Goal: Information Seeking & Learning: Check status

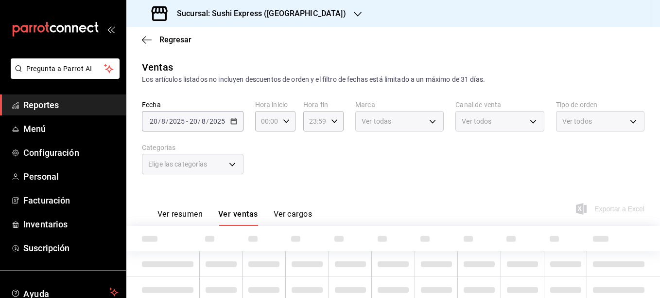
type input "3ceeab0e-842b-499e-9d34-699c4a165ef2"
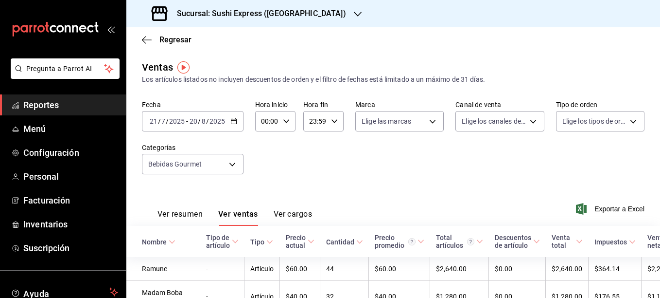
click at [354, 14] on icon "button" at bounding box center [358, 14] width 8 height 8
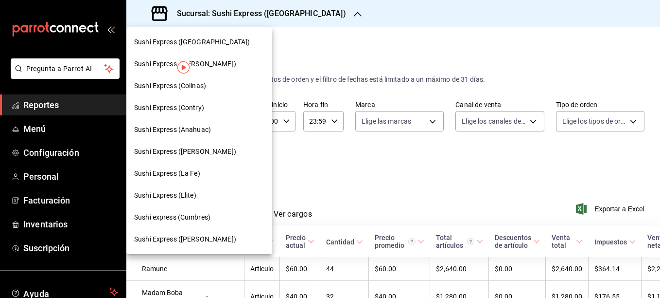
click at [189, 102] on div "Sushi Express (Contry)" at bounding box center [199, 108] width 146 height 22
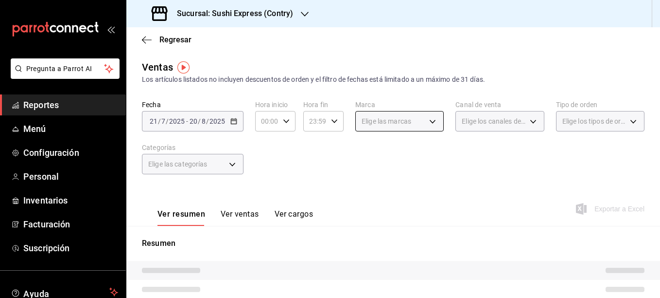
click at [432, 121] on body "Pregunta a Parrot AI Reportes Menú Configuración Personal Inventarios Facturaci…" at bounding box center [330, 149] width 660 height 298
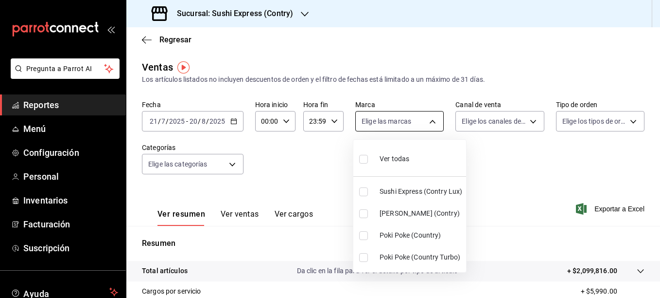
click at [432, 121] on div at bounding box center [330, 149] width 660 height 298
click at [422, 119] on body "Pregunta a Parrot AI Reportes Menú Configuración Personal Inventarios Facturaci…" at bounding box center [330, 149] width 660 height 298
click at [364, 236] on input "checkbox" at bounding box center [363, 235] width 9 height 9
checkbox input "true"
type input "c9ac6d60-fcab-4fd6-b17a-54b041029faa"
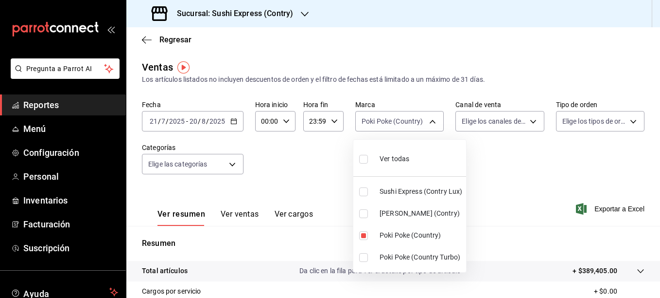
click at [320, 172] on div at bounding box center [330, 149] width 660 height 298
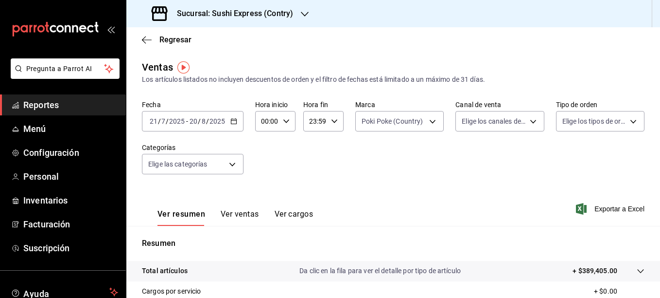
click at [230, 118] on icon "button" at bounding box center [233, 121] width 7 height 7
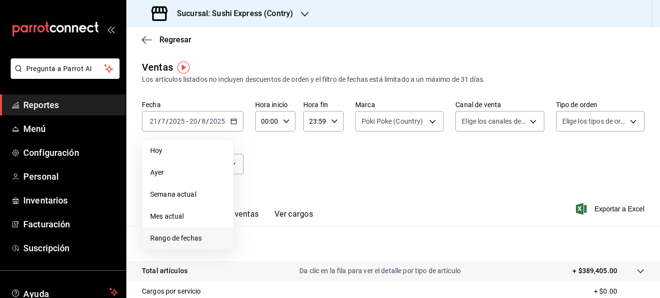
click at [203, 234] on span "Rango de fechas" at bounding box center [187, 238] width 75 height 10
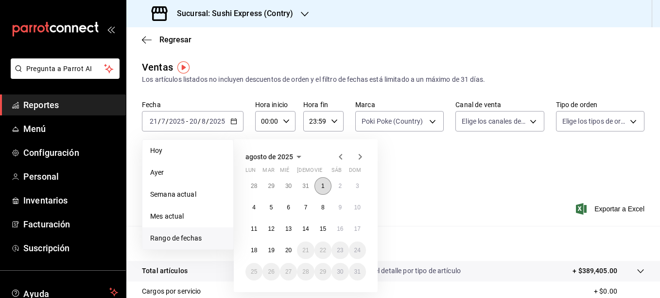
click at [315, 183] on button "1" at bounding box center [323, 186] width 17 height 18
click at [289, 249] on abbr "20" at bounding box center [288, 250] width 6 height 7
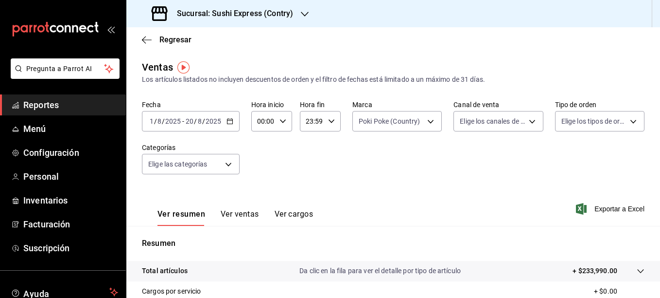
click at [301, 22] on div "Sucursal: Sushi Express (Contry)" at bounding box center [223, 13] width 178 height 27
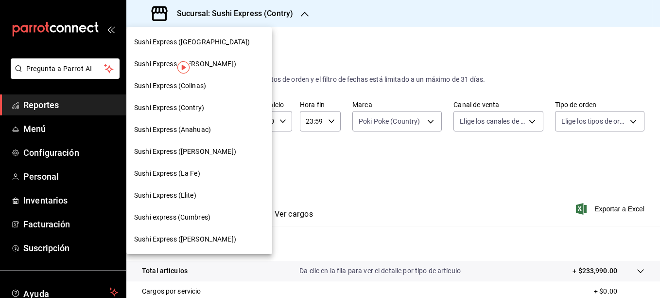
click at [287, 160] on div at bounding box center [330, 149] width 660 height 298
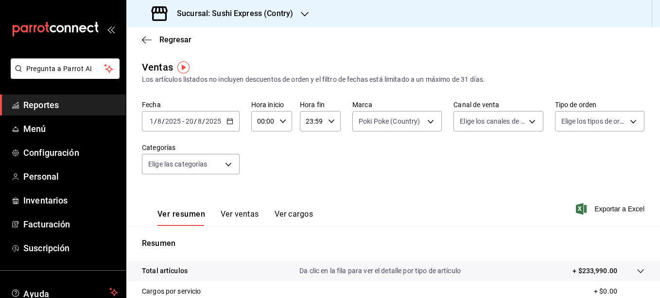
click at [232, 125] on div "[DATE] [DATE] - [DATE] [DATE]" at bounding box center [191, 121] width 98 height 20
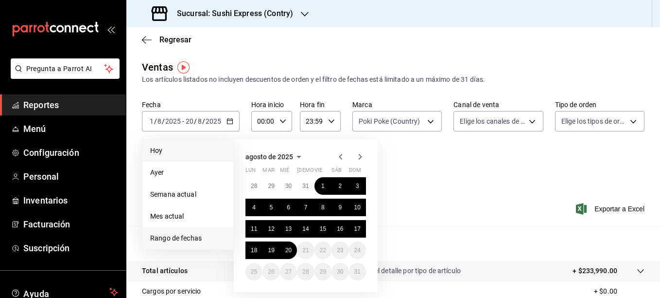
click at [189, 156] on li "Hoy" at bounding box center [187, 151] width 91 height 22
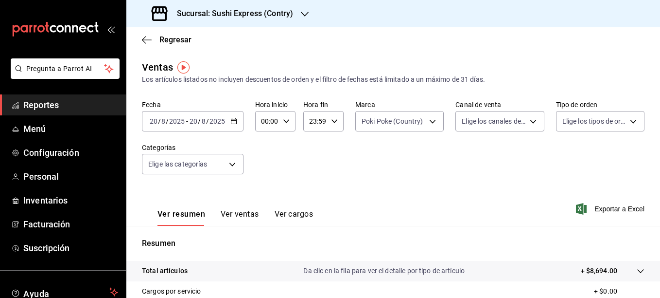
click at [307, 14] on icon "button" at bounding box center [305, 14] width 8 height 8
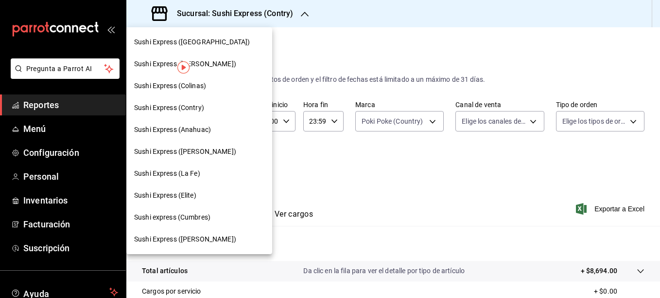
click at [222, 81] on div "Sushi Express (Colinas)" at bounding box center [199, 86] width 130 height 10
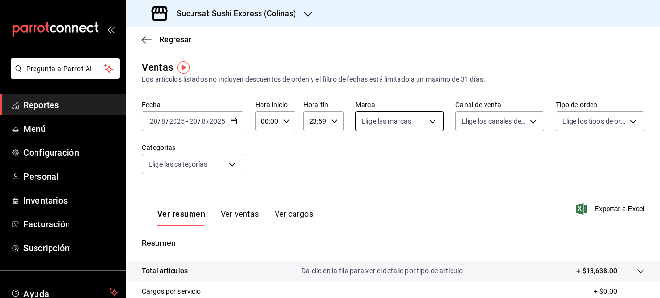
click at [409, 124] on body "Pregunta a Parrot AI Reportes Menú Configuración Personal Inventarios Facturaci…" at bounding box center [330, 149] width 660 height 298
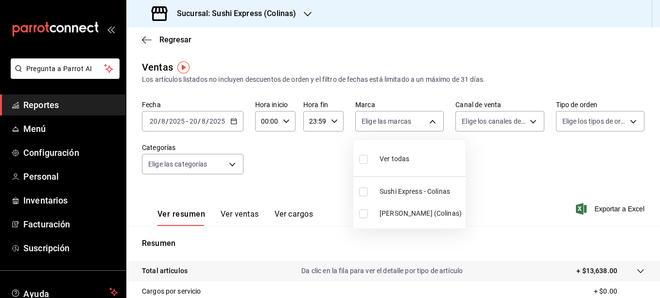
click at [360, 213] on input "checkbox" at bounding box center [363, 213] width 9 height 9
checkbox input "true"
type input "ea9b69b1-9729-43ef-8104-40f76c1ed4d4"
click at [328, 168] on div at bounding box center [330, 149] width 660 height 298
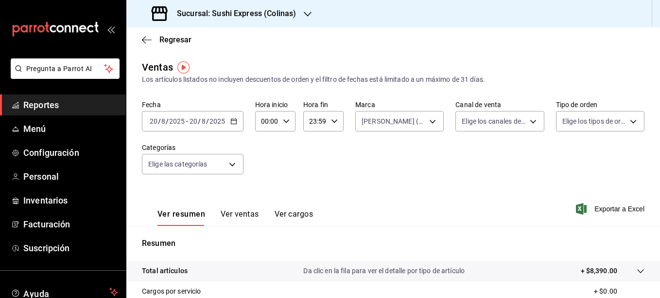
click at [250, 216] on button "Ver ventas" at bounding box center [240, 217] width 38 height 17
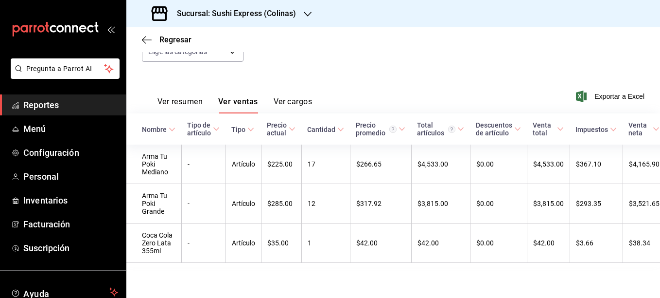
scroll to position [125, 0]
